Goal: Task Accomplishment & Management: Manage account settings

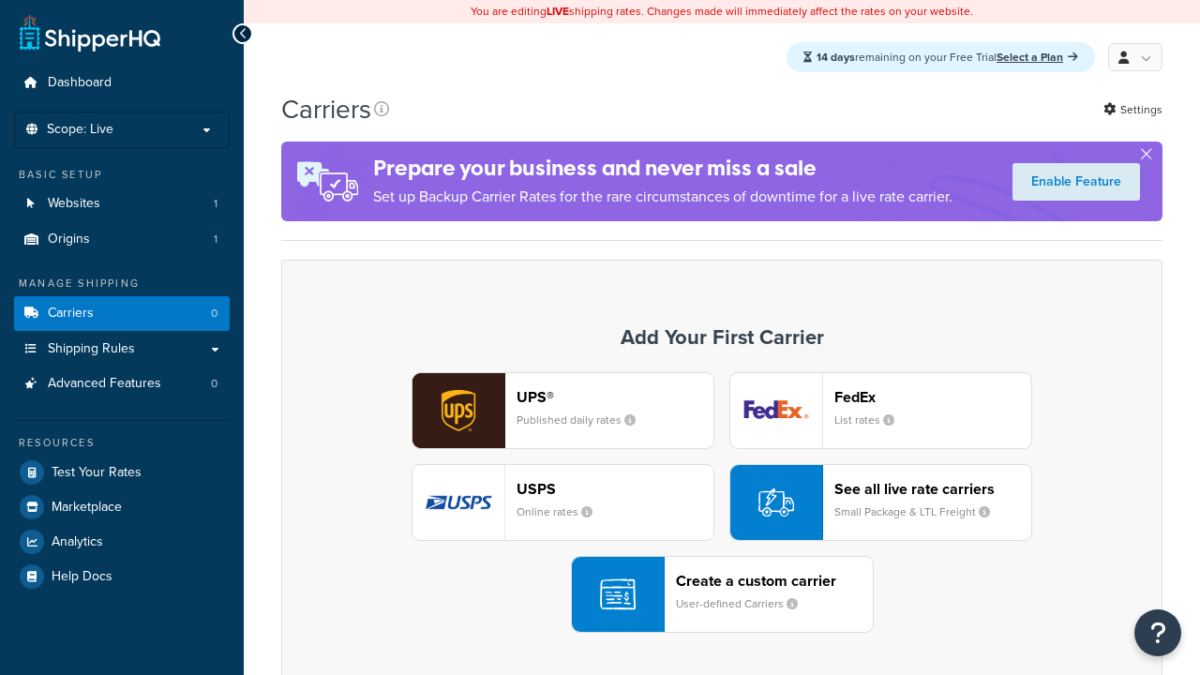
click at [722, 503] on div "UPS® Published daily rates FedEx List rates USPS Online rates See all live rate…" at bounding box center [722, 502] width 842 height 261
click at [722, 595] on div "Create a custom carrier User-defined Carriers" at bounding box center [774, 594] width 197 height 45
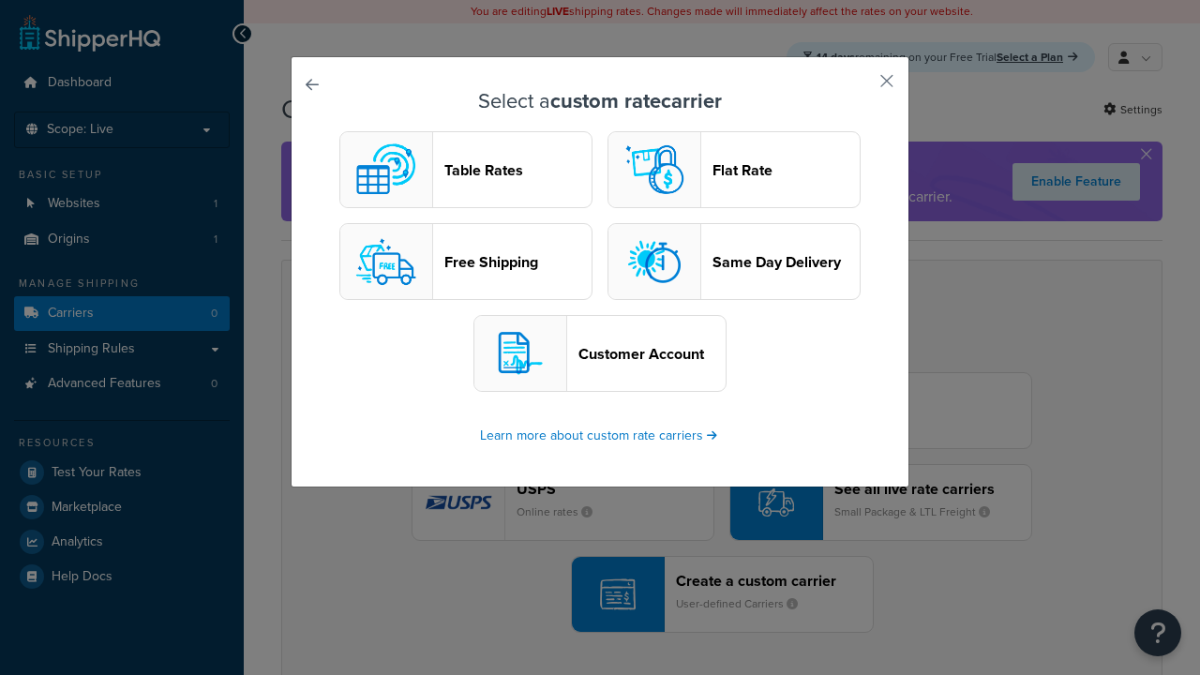
click at [466, 171] on header "Table Rates" at bounding box center [517, 170] width 147 height 18
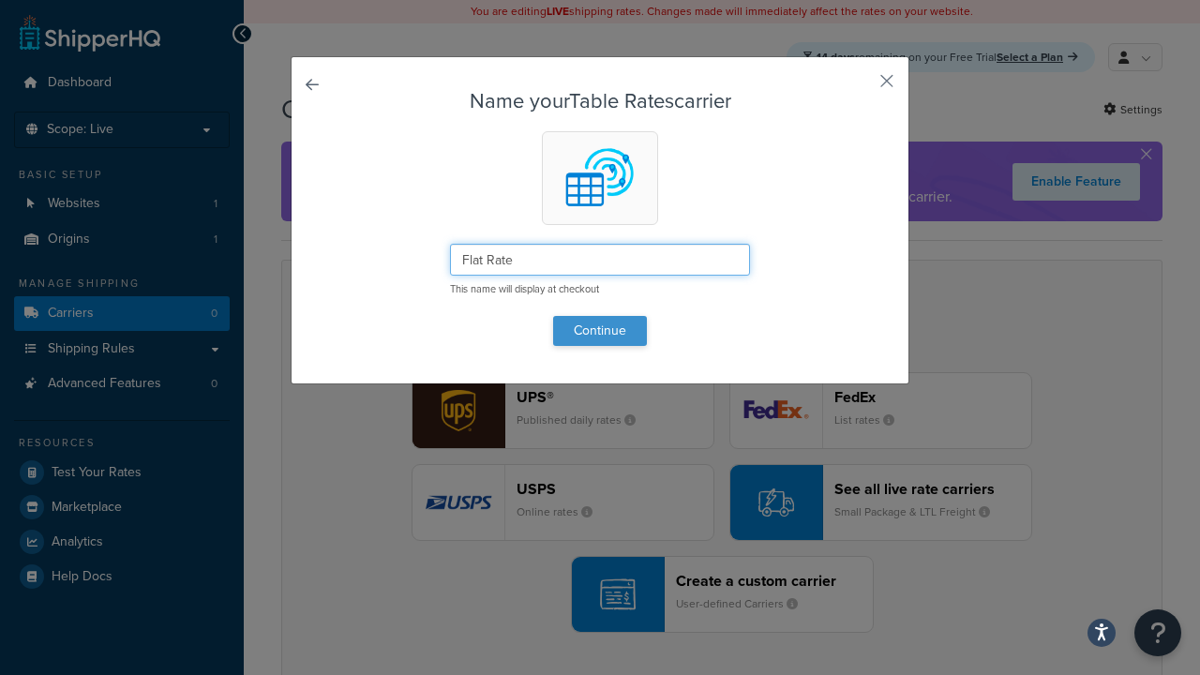
type input "Flat Rate"
click at [600, 330] on button "Continue" at bounding box center [600, 331] width 94 height 30
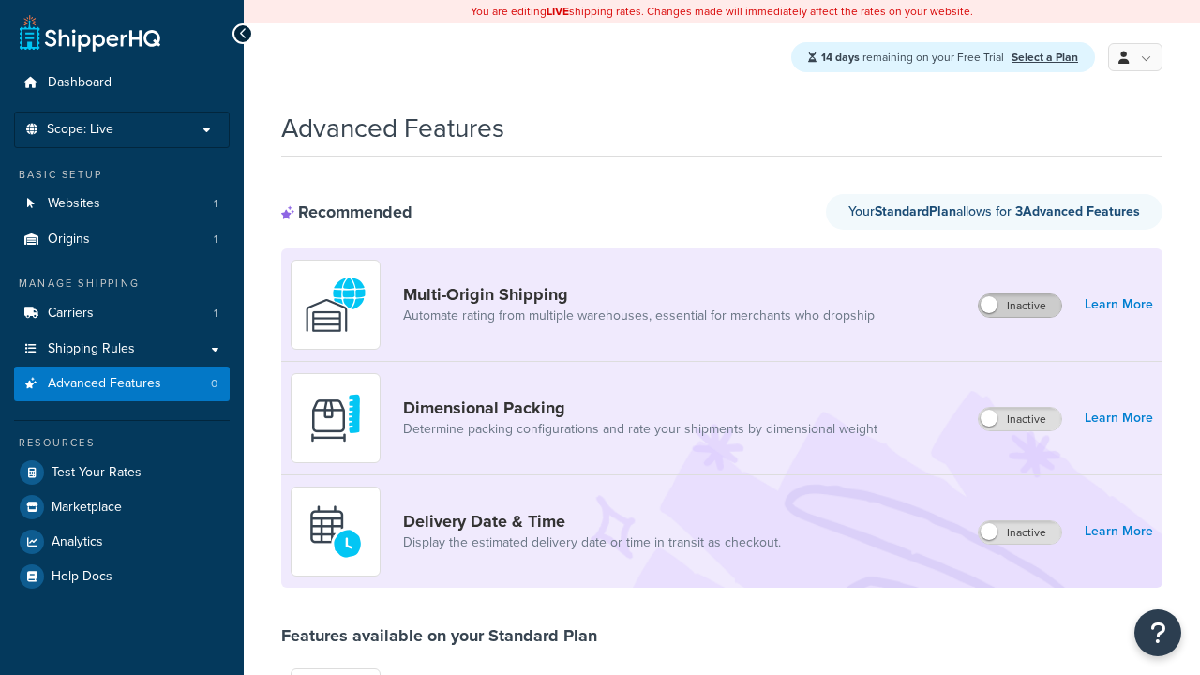
click at [1021, 306] on label "Inactive" at bounding box center [1019, 305] width 82 height 22
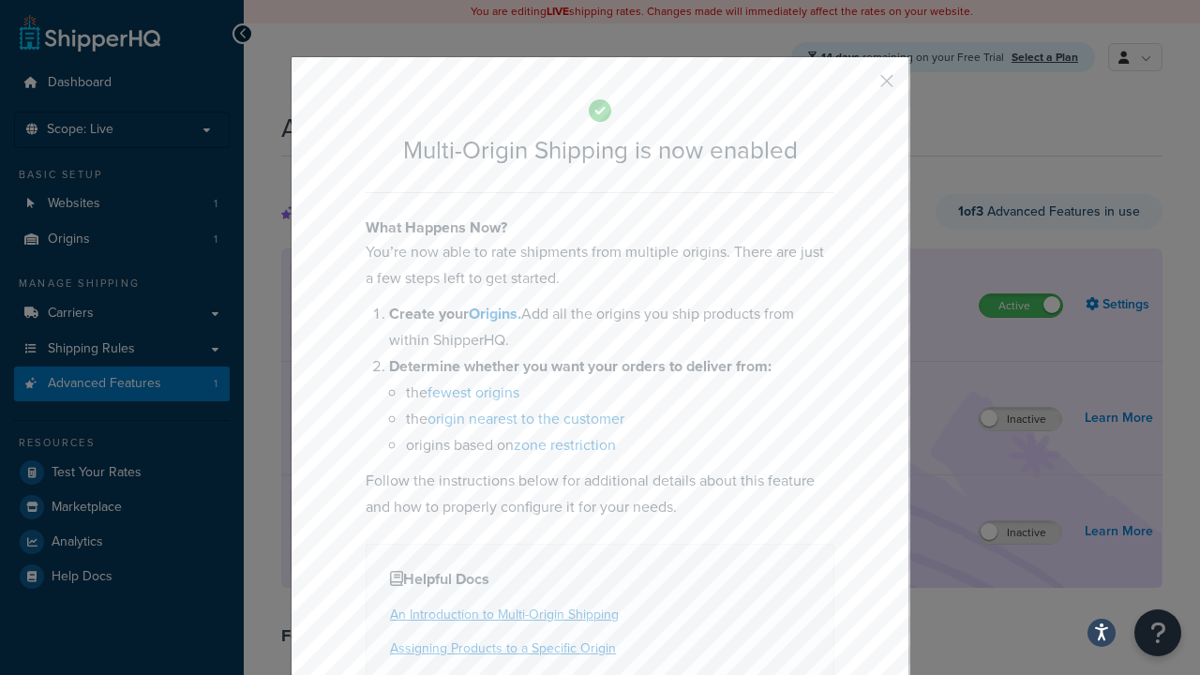
click at [858, 87] on button "button" at bounding box center [859, 87] width 5 height 5
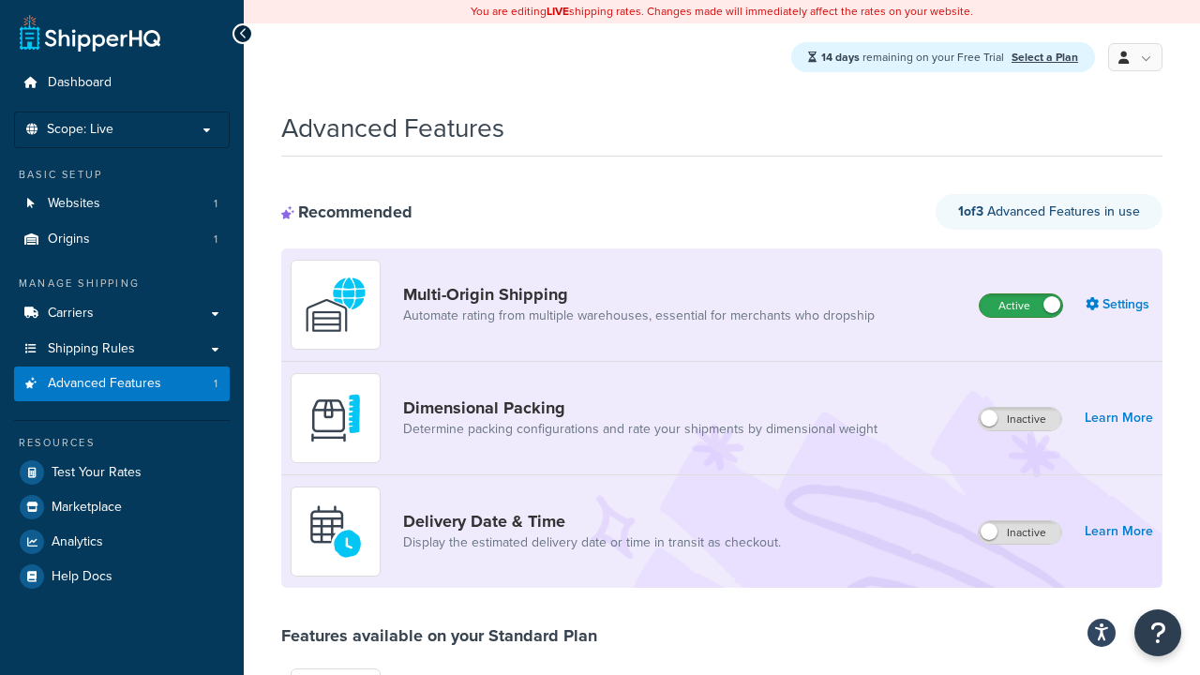
click at [1021, 306] on label "Active" at bounding box center [1020, 305] width 82 height 22
click at [1021, 420] on label "Inactive" at bounding box center [1019, 419] width 82 height 22
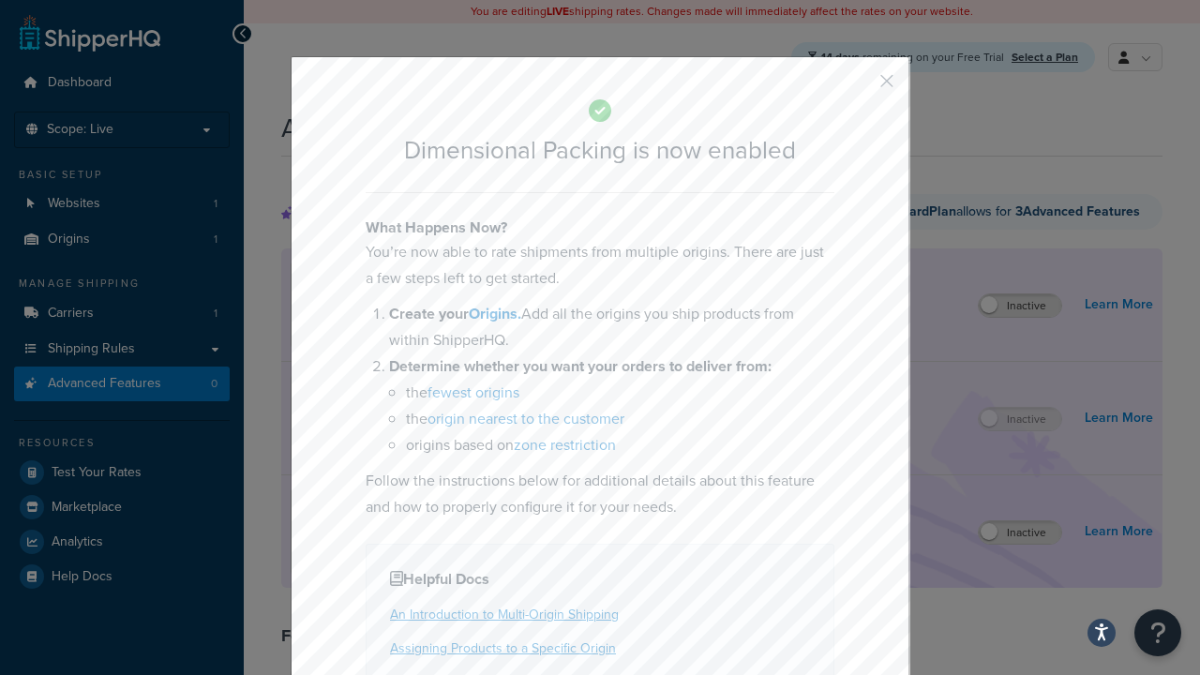
click at [858, 87] on button "button" at bounding box center [859, 87] width 5 height 5
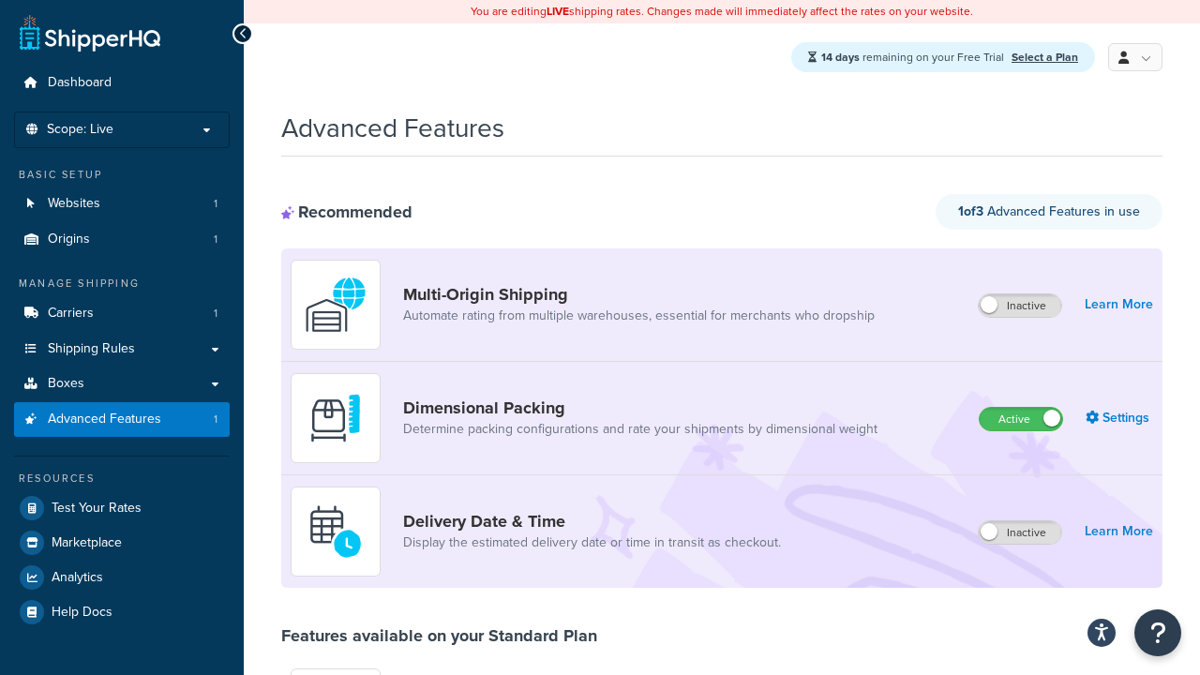
click at [1021, 408] on label "Active" at bounding box center [1020, 419] width 82 height 22
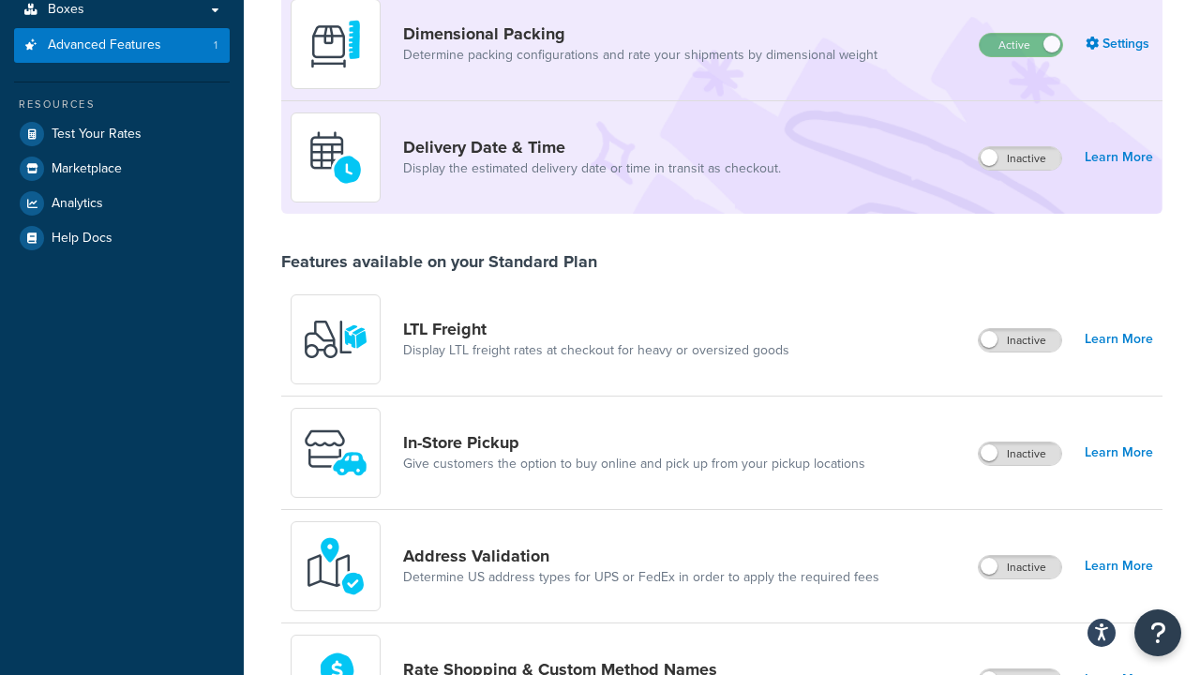
click at [1021, 159] on label "Inactive" at bounding box center [1019, 158] width 82 height 22
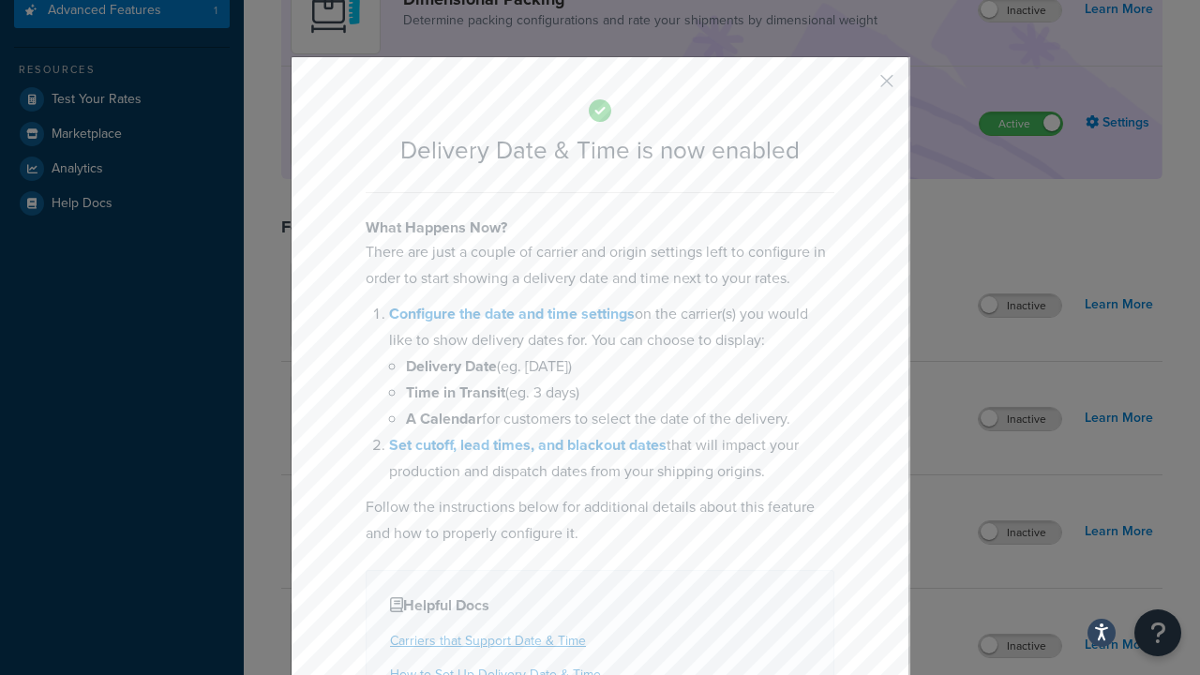
click at [858, 87] on button "button" at bounding box center [859, 87] width 5 height 5
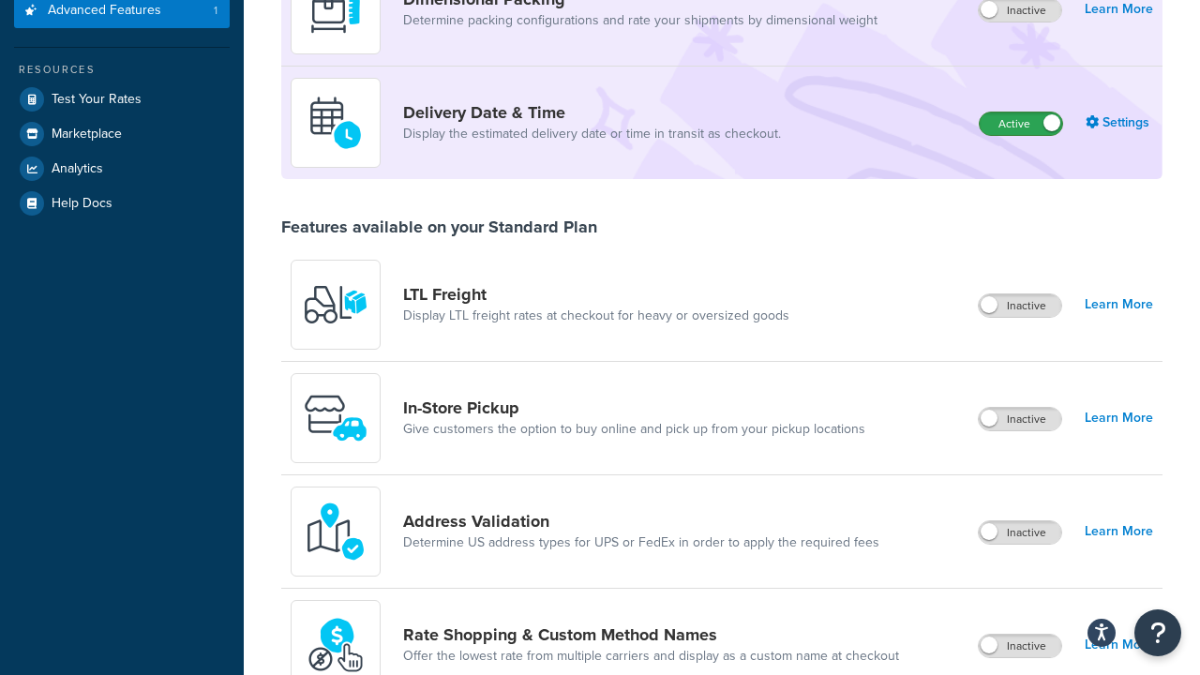
click at [1021, 112] on label "Active" at bounding box center [1020, 123] width 82 height 22
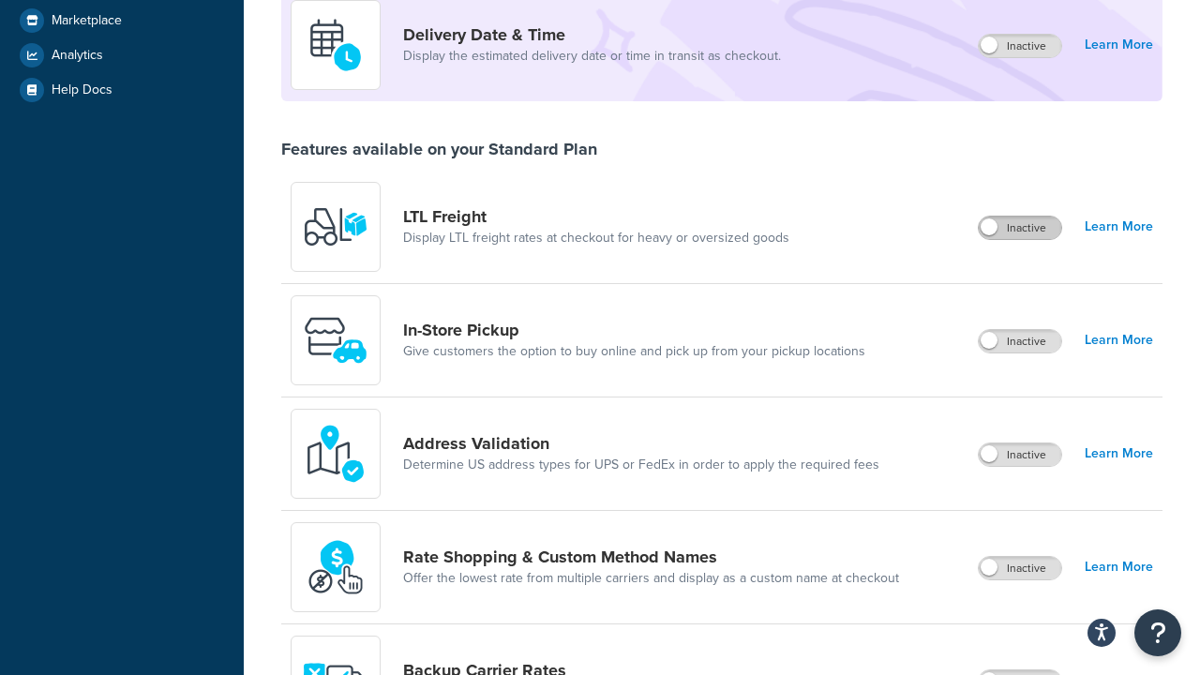
click at [1021, 229] on label "Inactive" at bounding box center [1019, 227] width 82 height 22
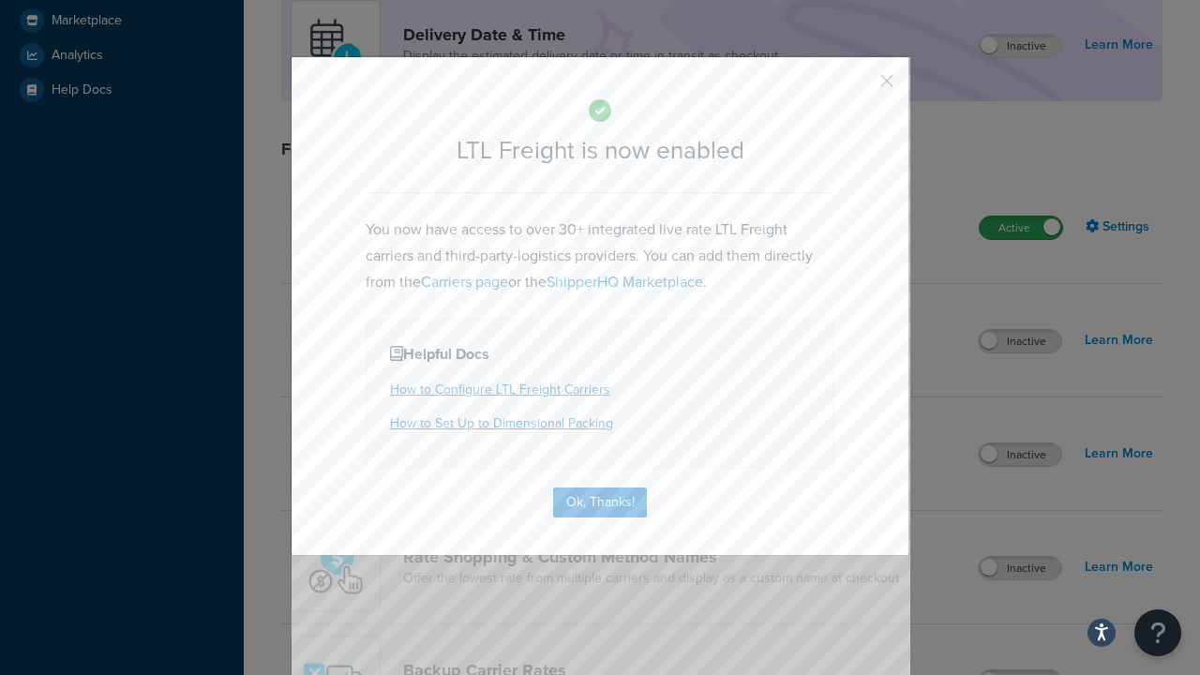
click at [858, 87] on button "button" at bounding box center [859, 87] width 5 height 5
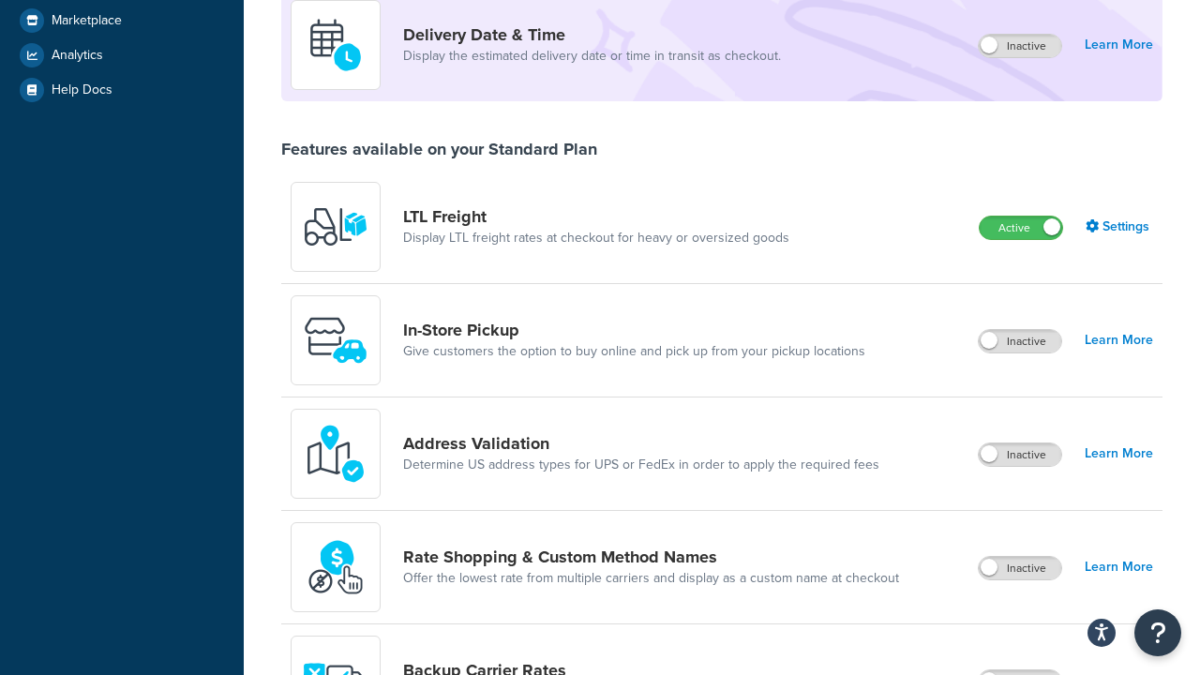
click at [1021, 216] on label "Active" at bounding box center [1020, 227] width 82 height 22
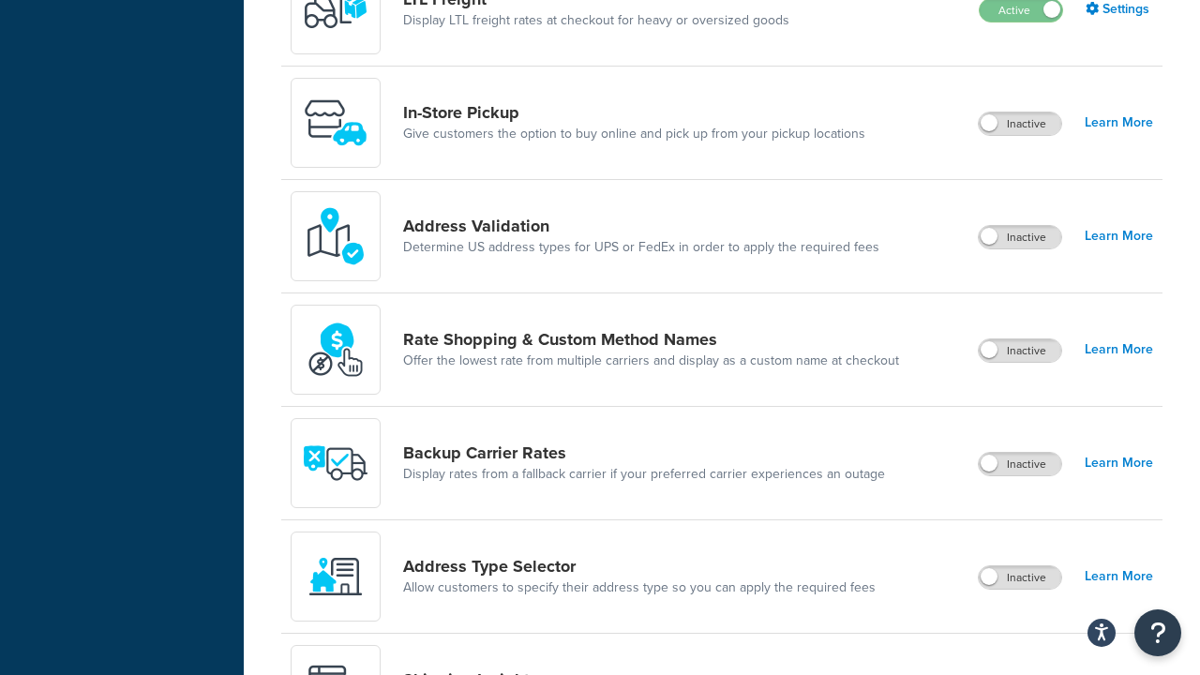
click at [1021, 125] on label "Inactive" at bounding box center [1019, 123] width 82 height 22
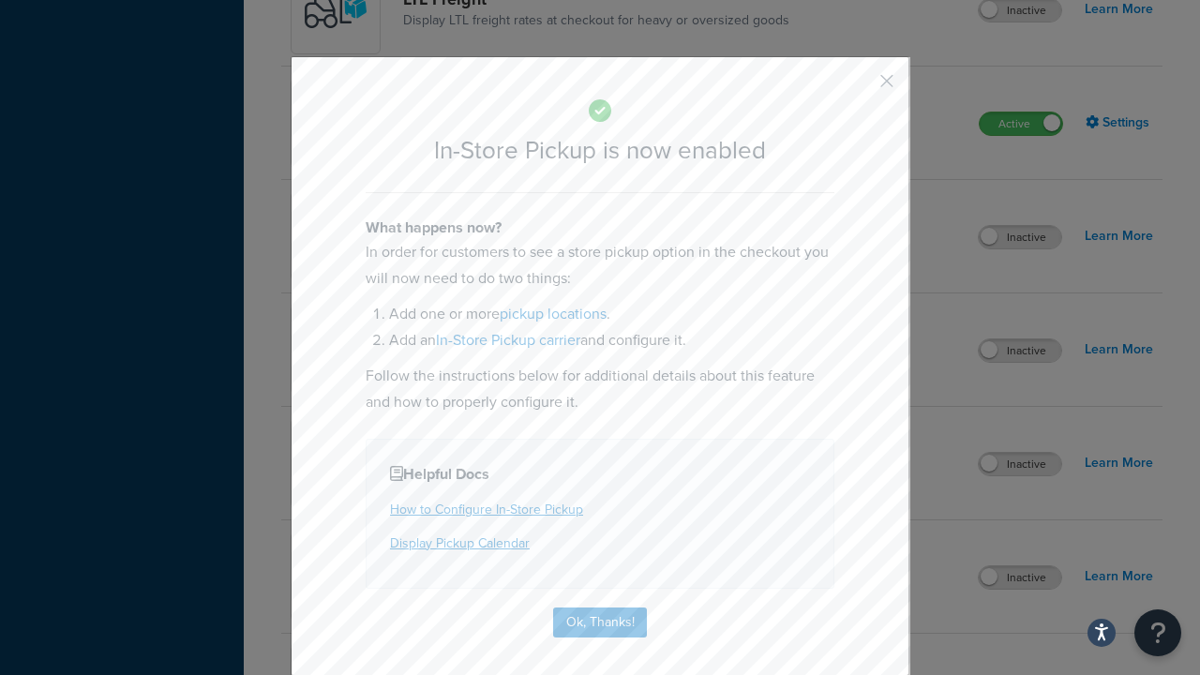
click at [858, 87] on button "button" at bounding box center [859, 87] width 5 height 5
click at [1021, 112] on label "Active" at bounding box center [1020, 123] width 82 height 22
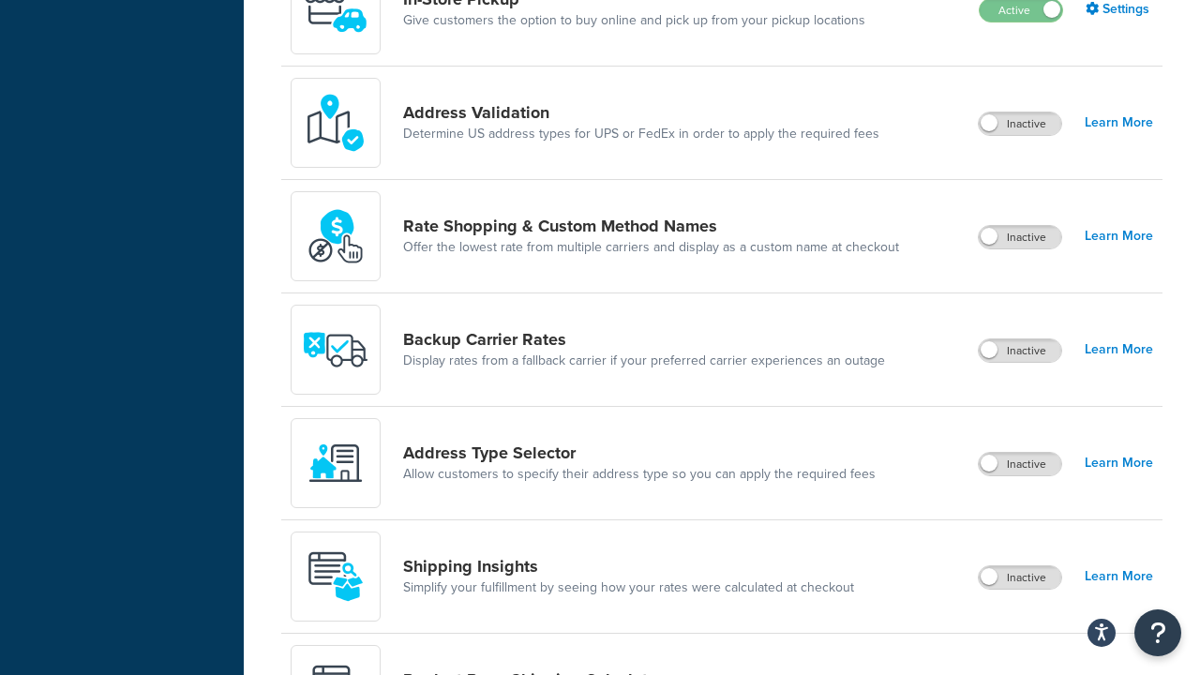
click at [1021, 125] on label "Inactive" at bounding box center [1019, 123] width 82 height 22
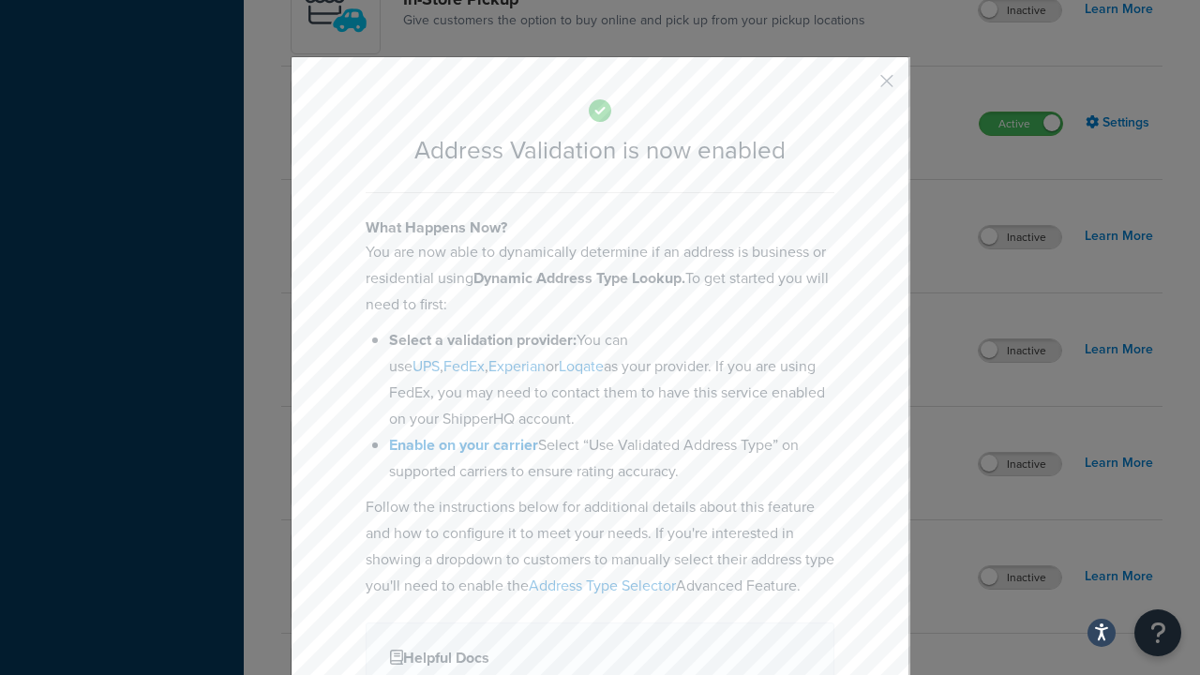
click at [858, 87] on button "button" at bounding box center [859, 87] width 5 height 5
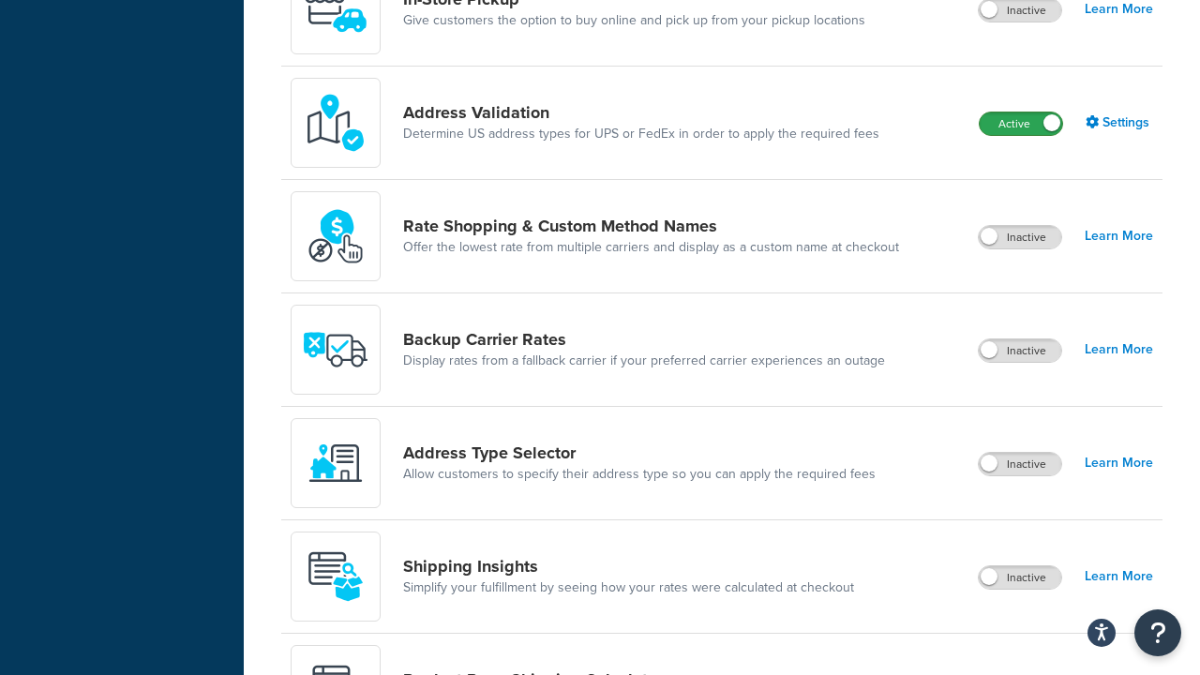
click at [1021, 112] on label "Active" at bounding box center [1020, 123] width 82 height 22
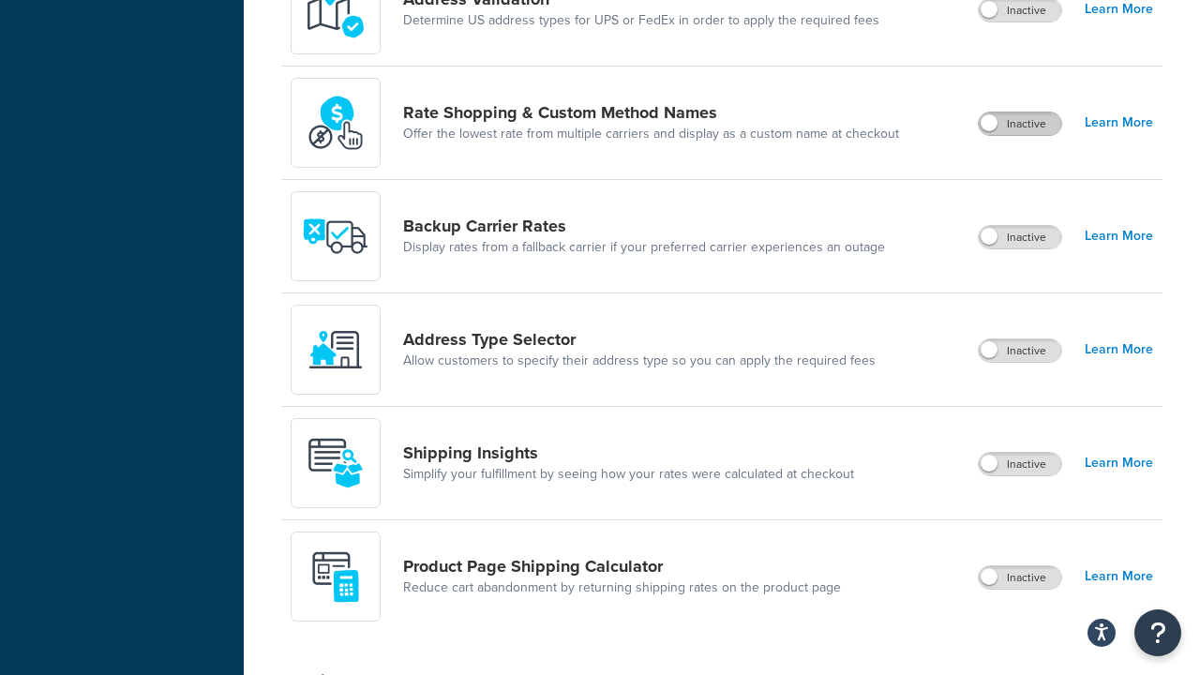
click at [1021, 125] on label "Inactive" at bounding box center [1019, 123] width 82 height 22
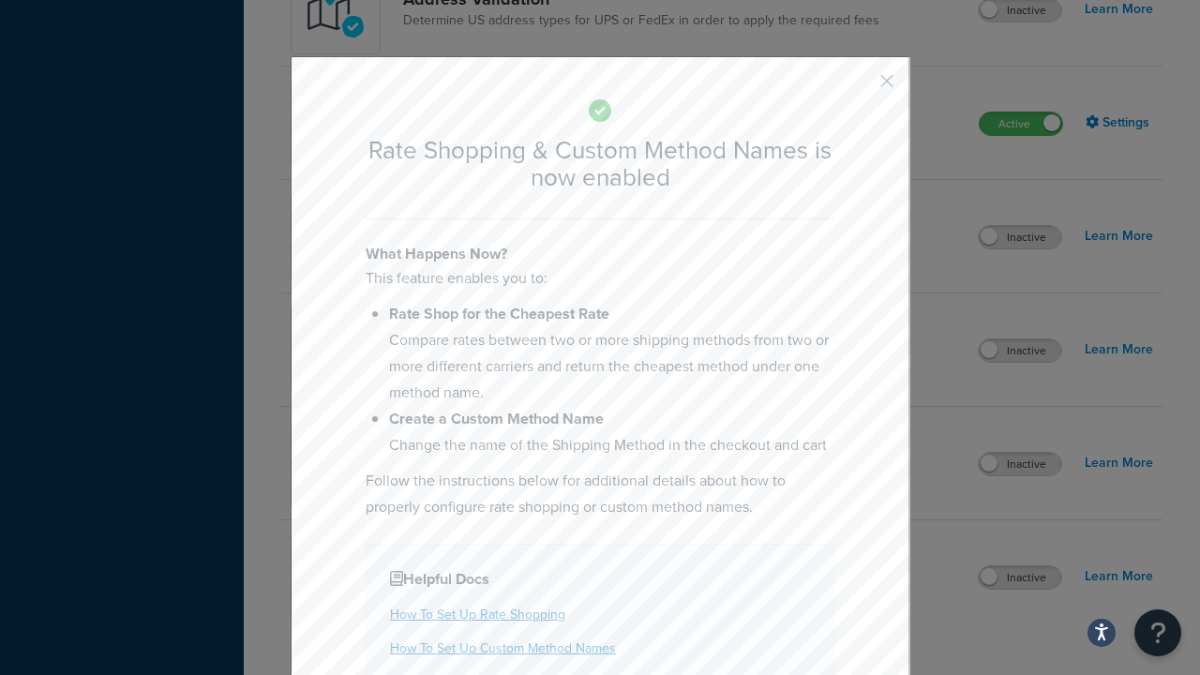
click at [858, 87] on button "button" at bounding box center [859, 87] width 5 height 5
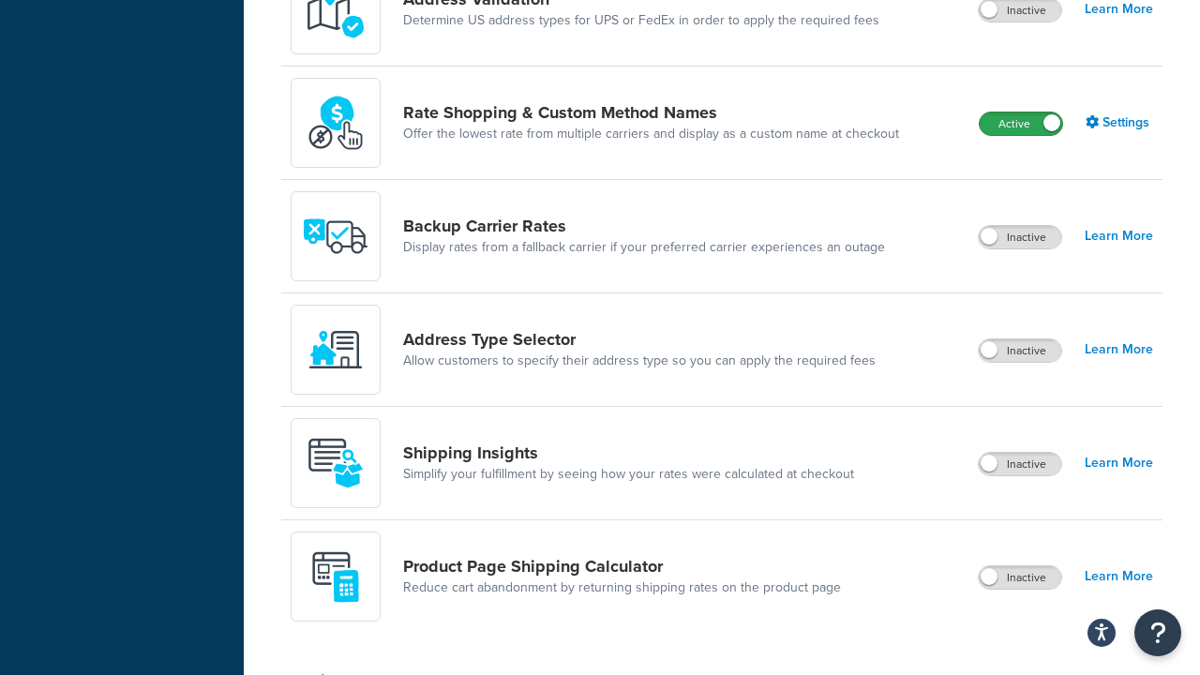
click at [1021, 112] on label "Active" at bounding box center [1020, 123] width 82 height 22
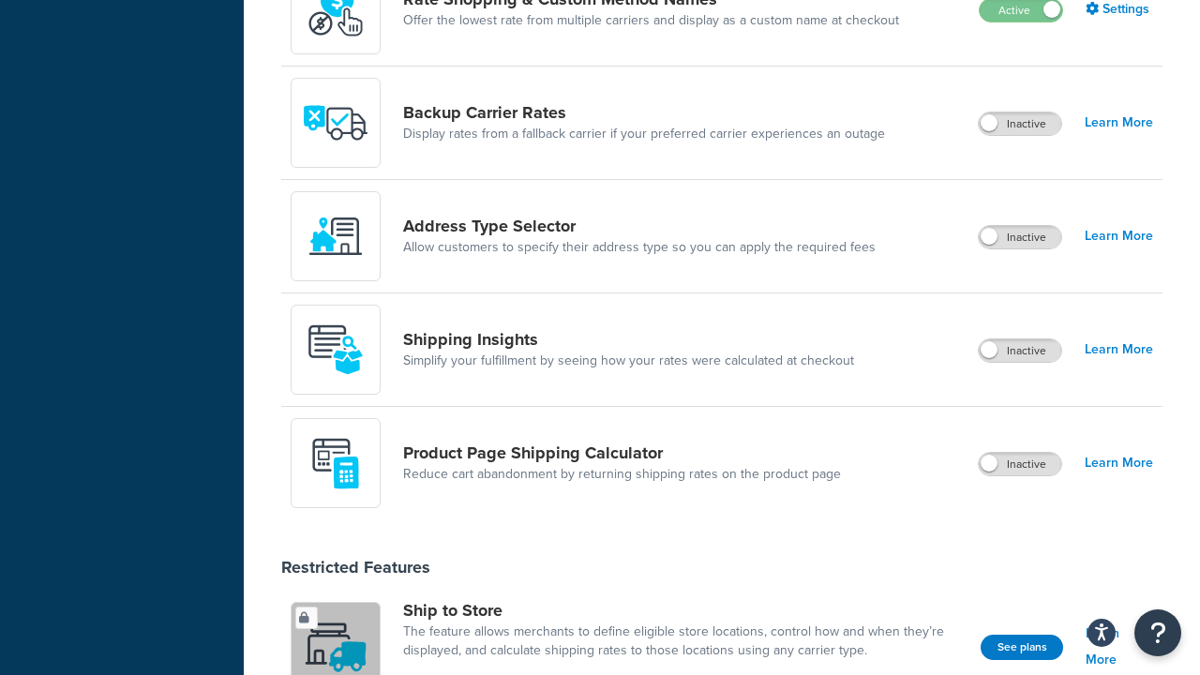
click at [1021, 125] on label "Inactive" at bounding box center [1019, 123] width 82 height 22
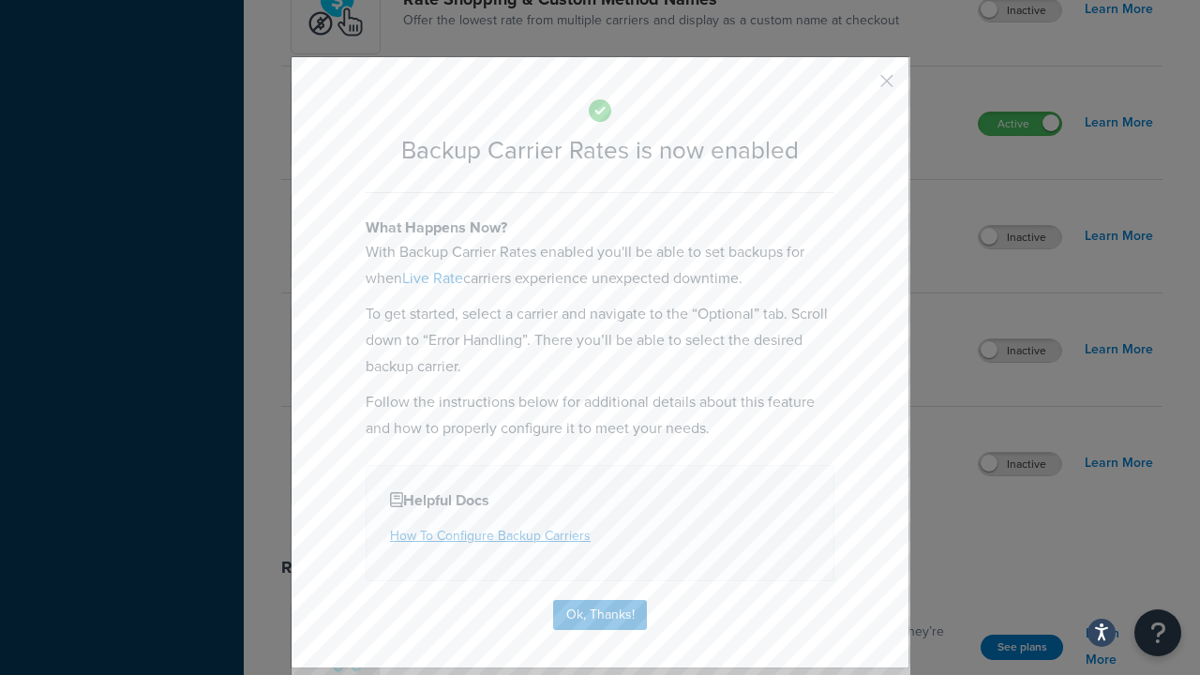
click at [858, 87] on button "button" at bounding box center [859, 87] width 5 height 5
click at [1021, 112] on label "Active" at bounding box center [1019, 123] width 82 height 22
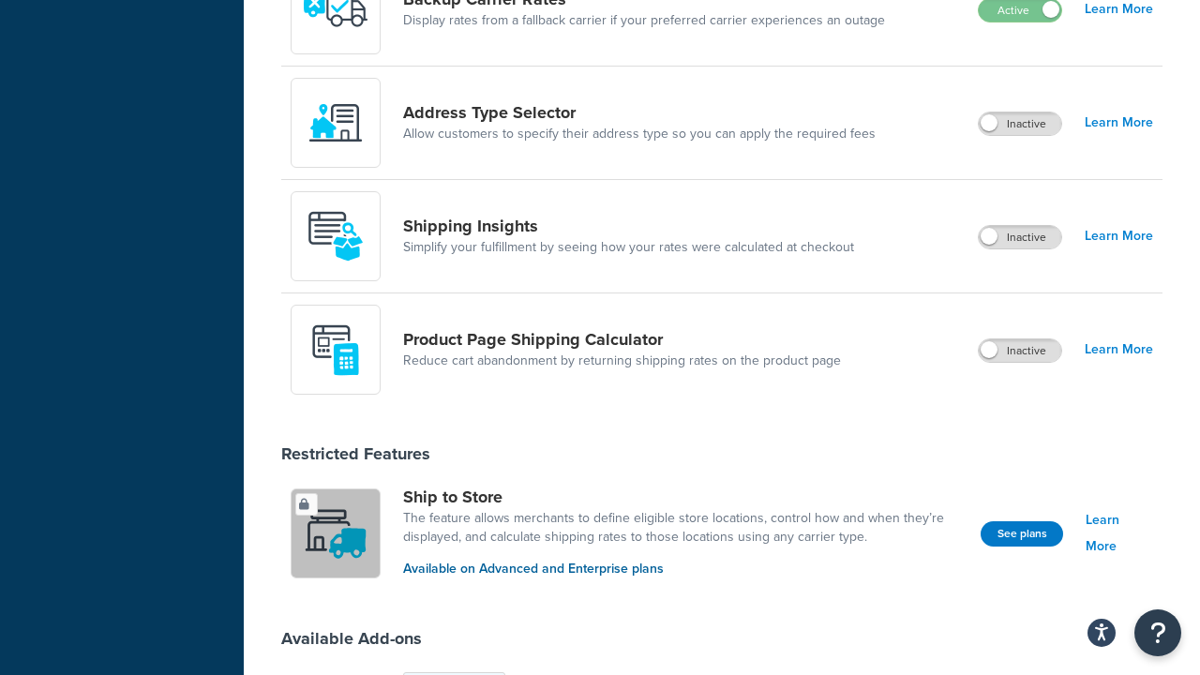
click at [1021, 125] on label "Inactive" at bounding box center [1019, 123] width 82 height 22
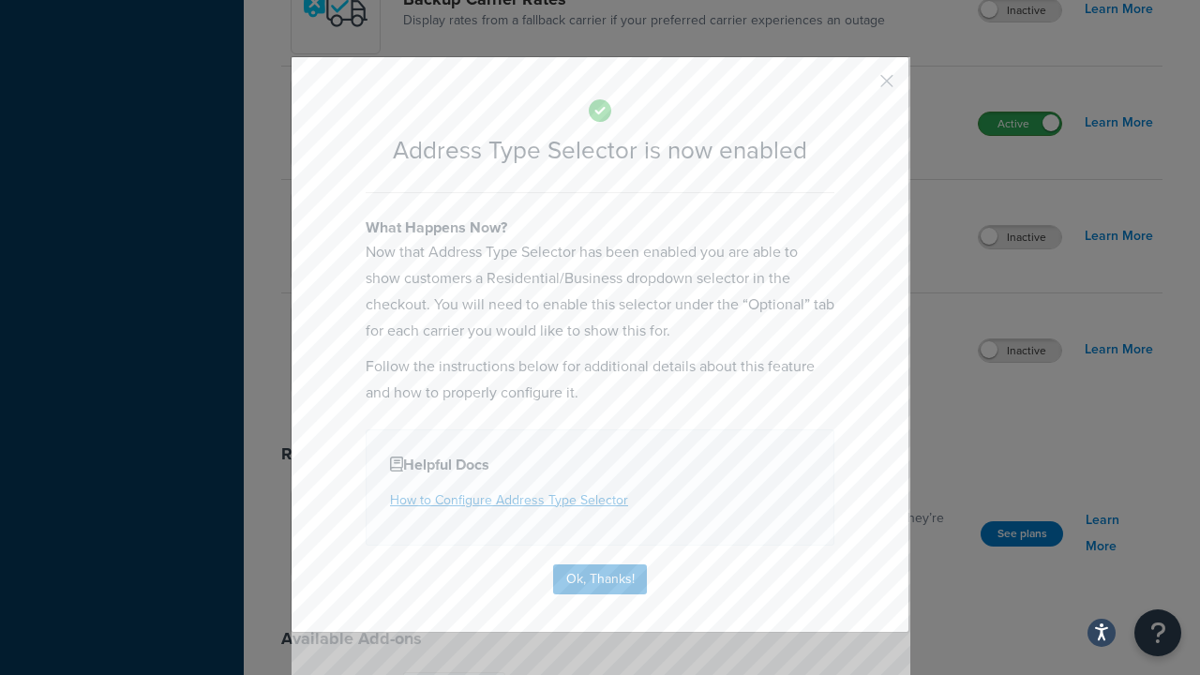
click at [858, 87] on button "button" at bounding box center [859, 87] width 5 height 5
click at [1021, 135] on label "Active" at bounding box center [1019, 123] width 82 height 22
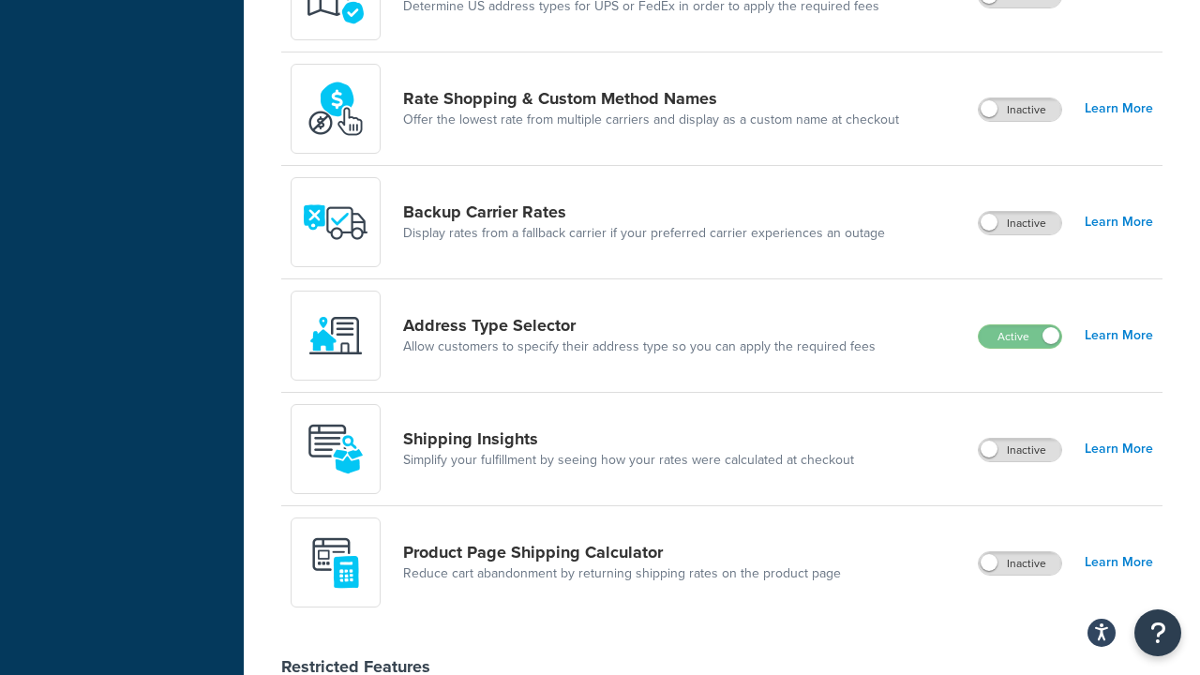
click at [1021, 564] on label "Inactive" at bounding box center [1019, 563] width 82 height 22
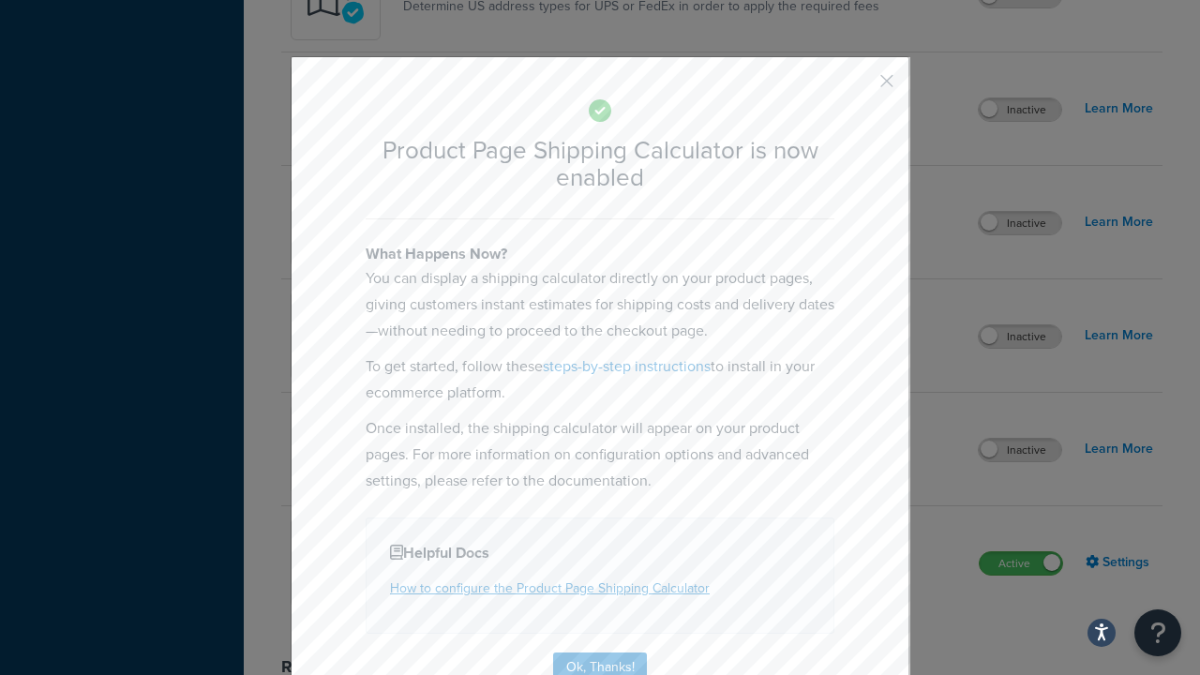
click at [858, 87] on button "button" at bounding box center [859, 87] width 5 height 5
click at [1021, 552] on label "Active" at bounding box center [1020, 563] width 82 height 22
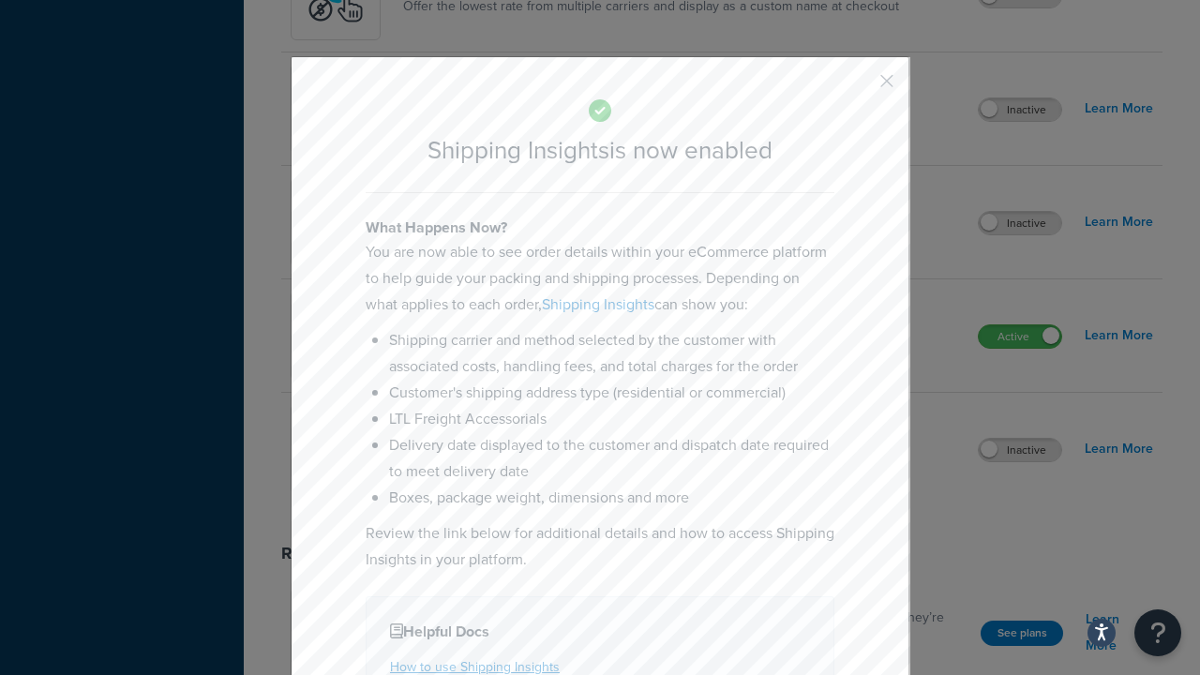
scroll to position [123, 0]
